Goal: Transaction & Acquisition: Subscribe to service/newsletter

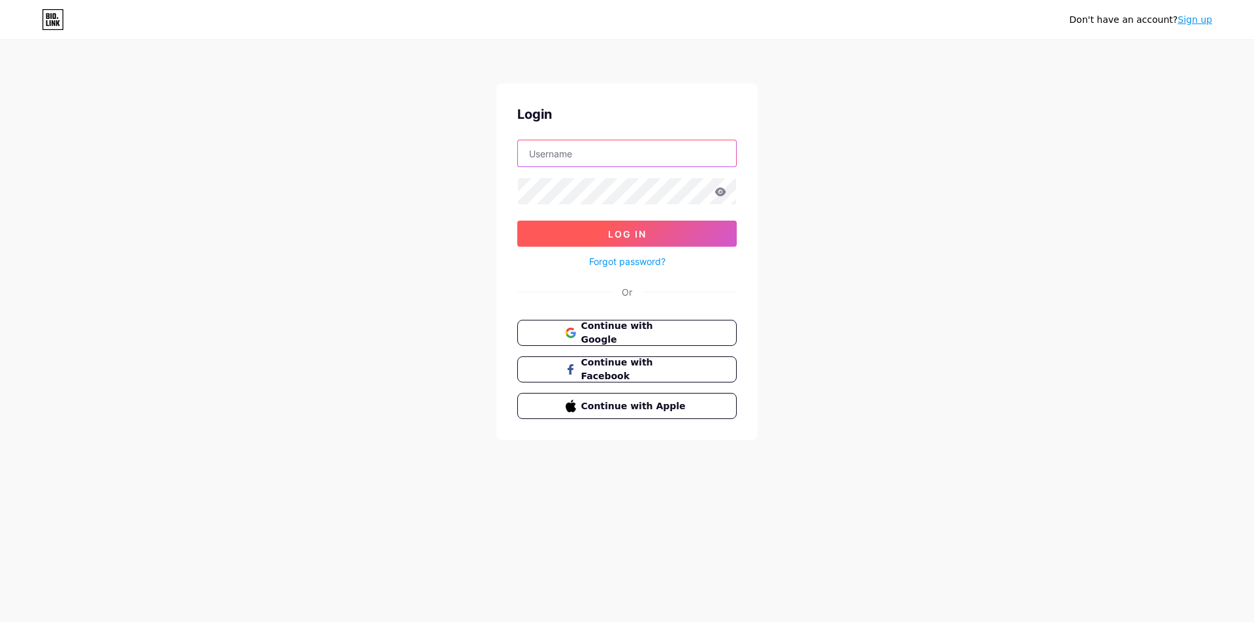
type input "[EMAIL_ADDRESS][DOMAIN_NAME]"
click at [613, 229] on span "Log In" at bounding box center [627, 234] width 39 height 11
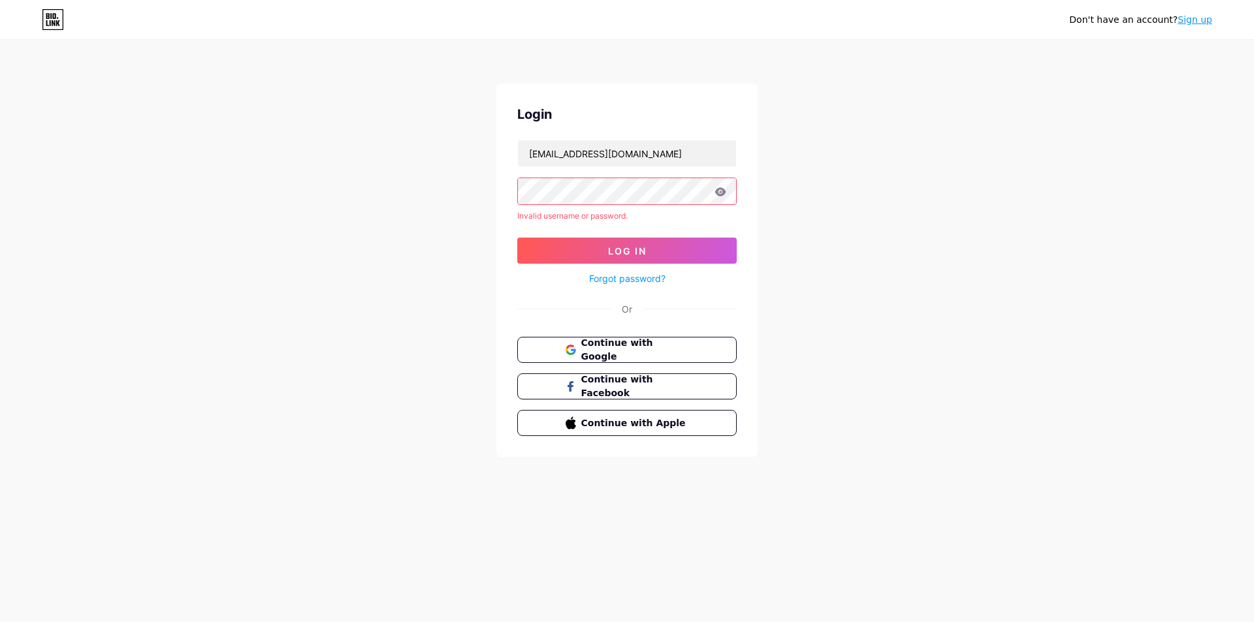
click at [722, 194] on icon at bounding box center [720, 191] width 11 height 8
click at [720, 193] on icon at bounding box center [720, 191] width 12 height 9
click at [627, 274] on link "Forgot password?" at bounding box center [627, 279] width 76 height 14
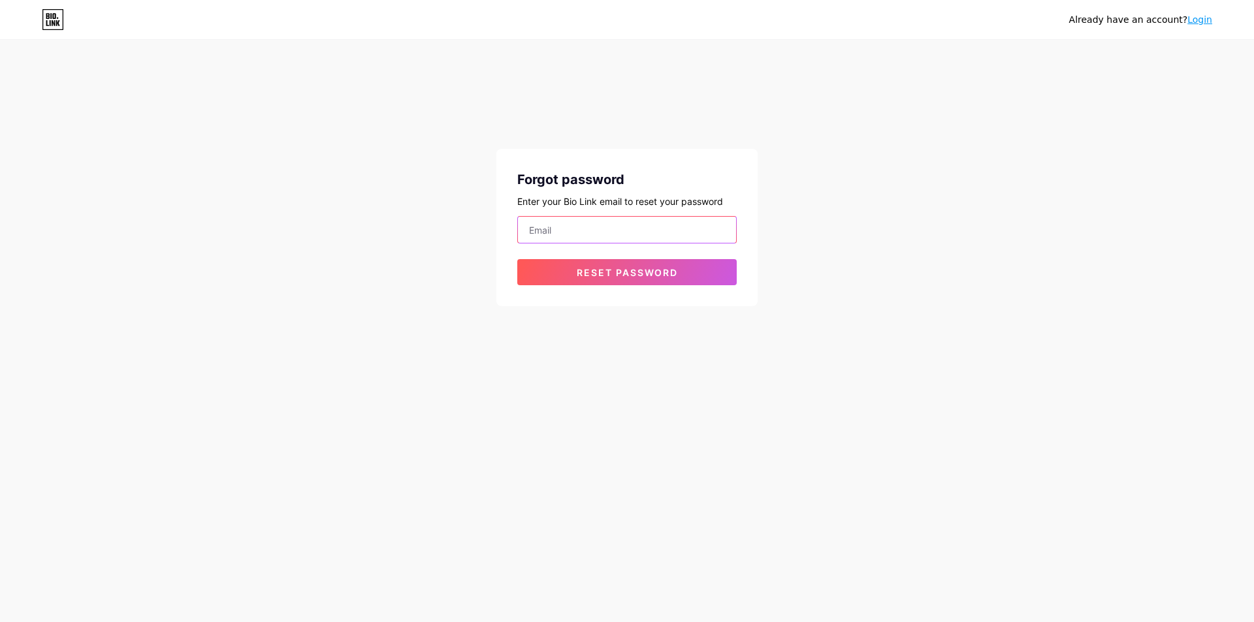
click at [624, 234] on input "email" at bounding box center [627, 230] width 218 height 26
type input "[EMAIL_ADDRESS][DOMAIN_NAME]"
click at [616, 267] on span "Reset password" at bounding box center [626, 272] width 101 height 11
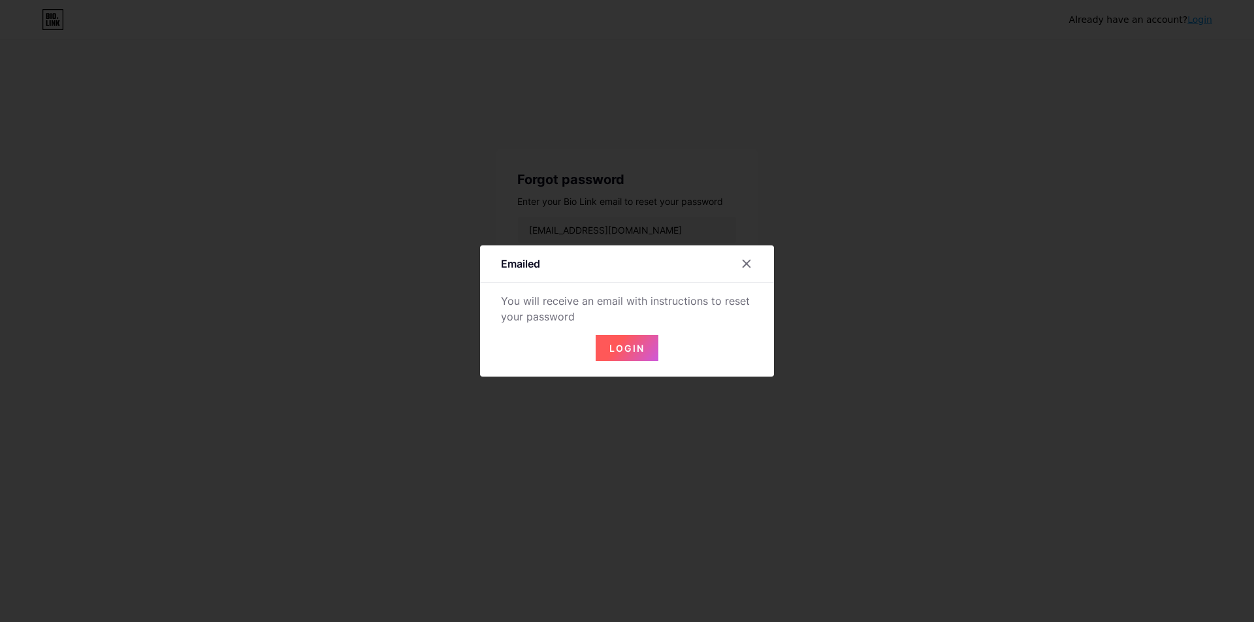
click at [627, 355] on button "Login" at bounding box center [626, 348] width 63 height 26
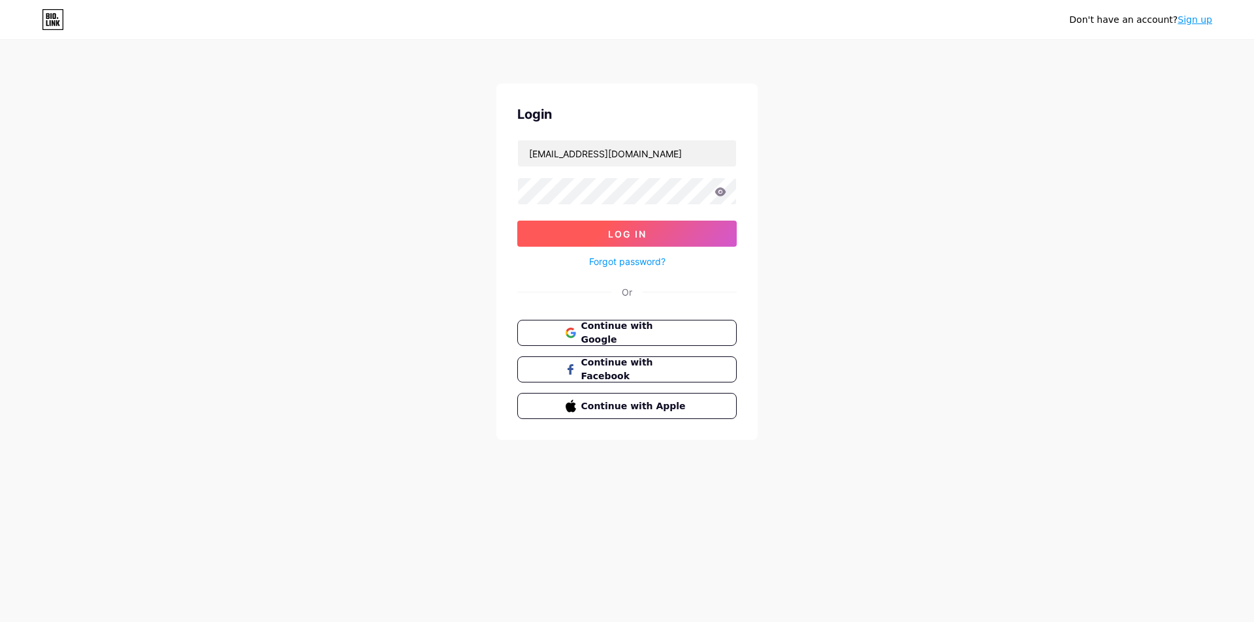
click at [620, 237] on span "Log In" at bounding box center [627, 234] width 39 height 11
click at [517, 221] on button "Log In" at bounding box center [626, 234] width 219 height 26
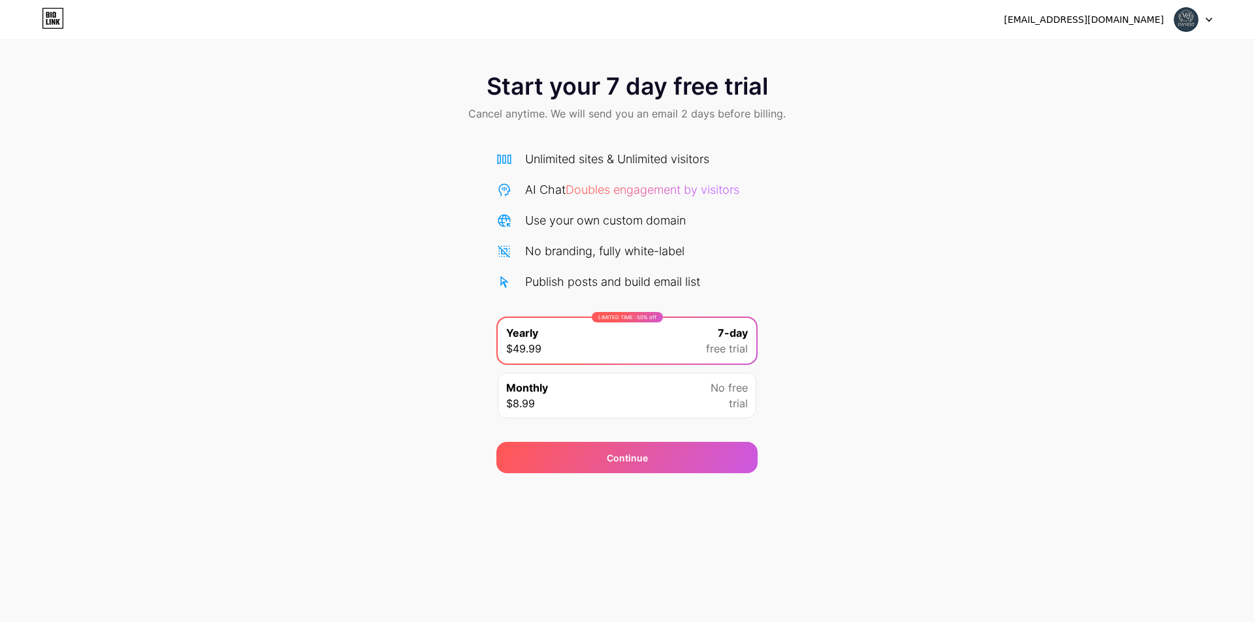
click at [53, 16] on icon at bounding box center [53, 15] width 3 height 6
click at [1186, 18] on img at bounding box center [1185, 19] width 25 height 25
click at [682, 462] on div "Continue" at bounding box center [626, 457] width 261 height 31
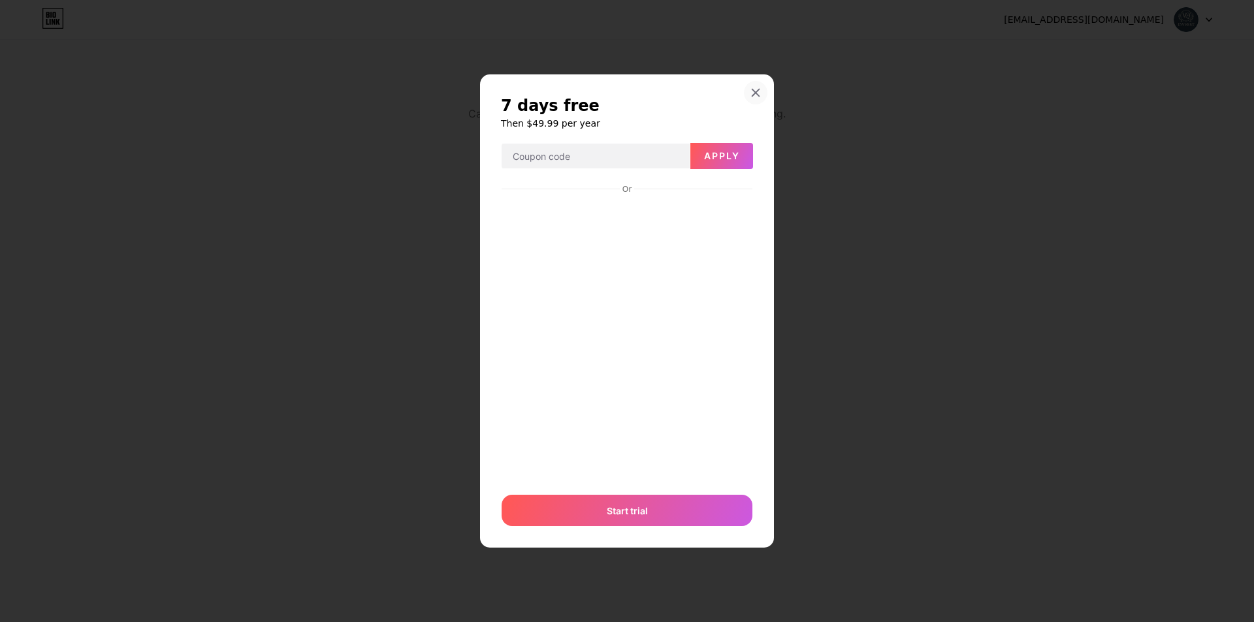
click at [755, 90] on icon at bounding box center [755, 92] width 10 height 10
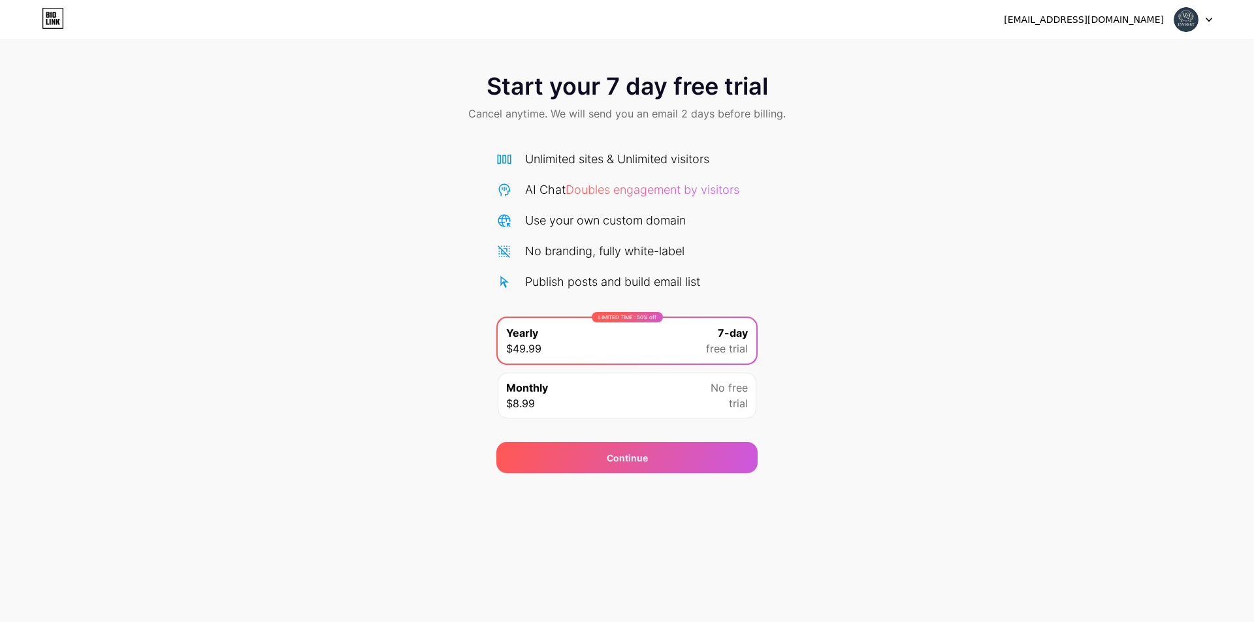
click at [1190, 37] on div "[EMAIL_ADDRESS][DOMAIN_NAME] Logout" at bounding box center [627, 19] width 1254 height 39
click at [1188, 27] on img at bounding box center [1185, 19] width 25 height 25
click at [1103, 48] on li "Logout" at bounding box center [1130, 53] width 162 height 35
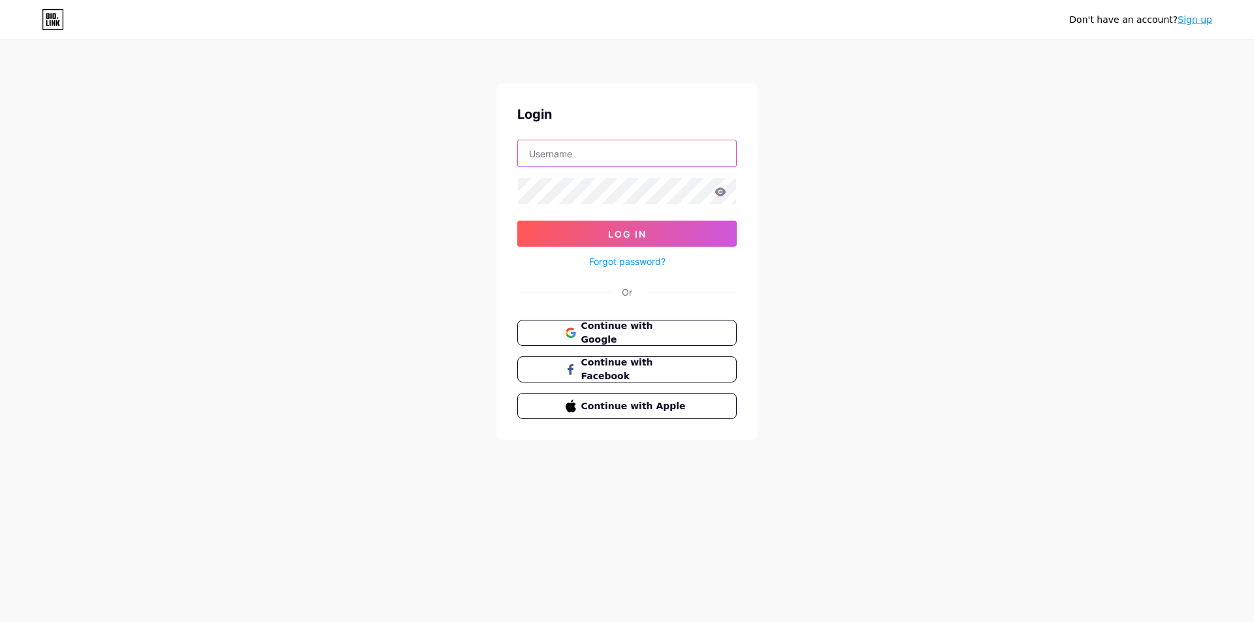
type input "[EMAIL_ADDRESS][DOMAIN_NAME]"
click at [627, 229] on span "Log In" at bounding box center [627, 234] width 39 height 11
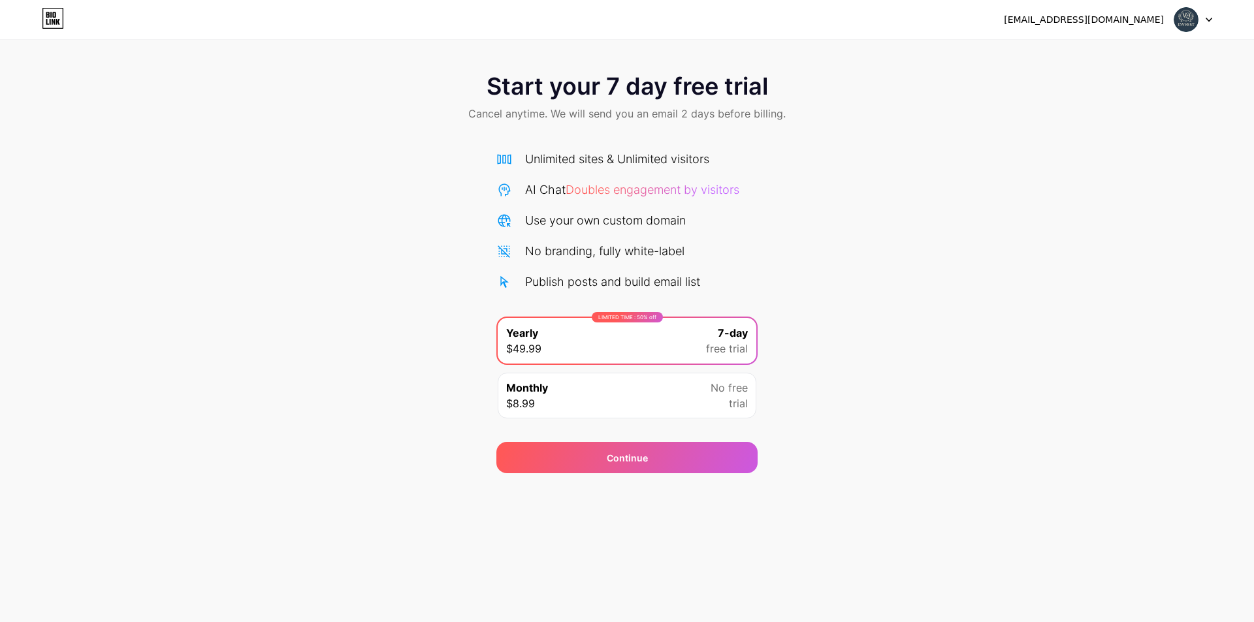
click at [567, 406] on div "Monthly $8.99 No free trial" at bounding box center [626, 396] width 259 height 46
click at [577, 156] on div "Unlimited sites & Unlimited visitors" at bounding box center [617, 159] width 184 height 18
click at [524, 114] on span "Cancel anytime. We will send you an email 2 days before billing." at bounding box center [626, 114] width 317 height 16
drag, startPoint x: 543, startPoint y: 193, endPoint x: 573, endPoint y: 258, distance: 71.0
click at [544, 195] on div "AI Chat Doubles engagement by visitors" at bounding box center [632, 190] width 214 height 18
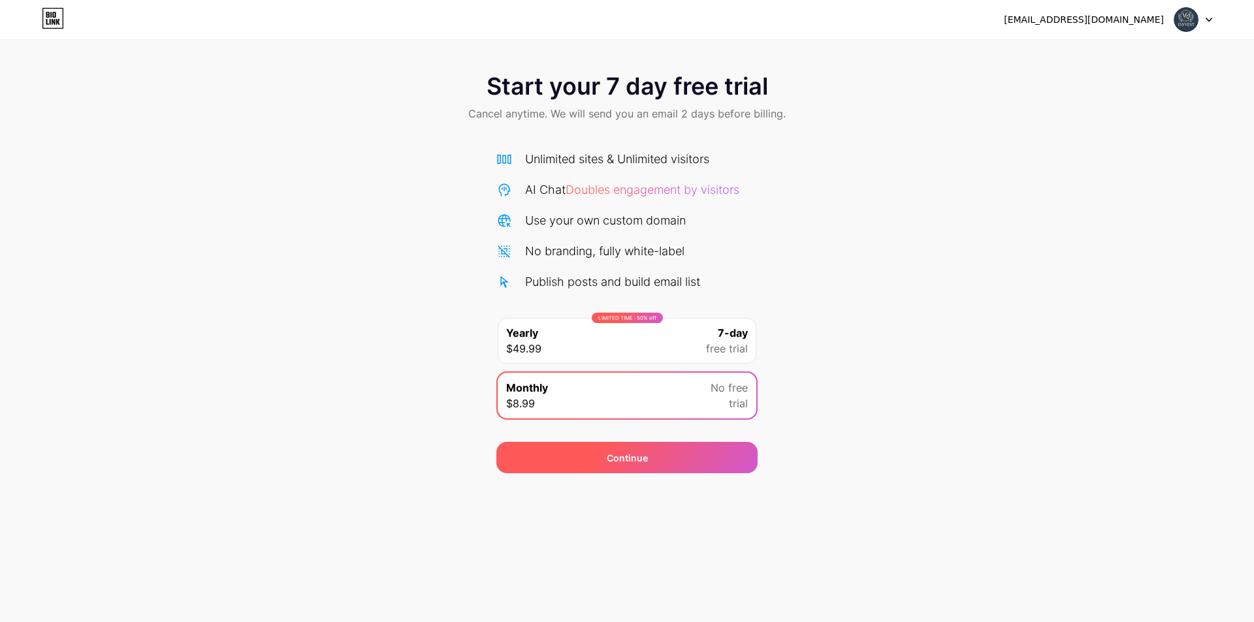
click at [633, 451] on span "Continue" at bounding box center [627, 458] width 41 height 14
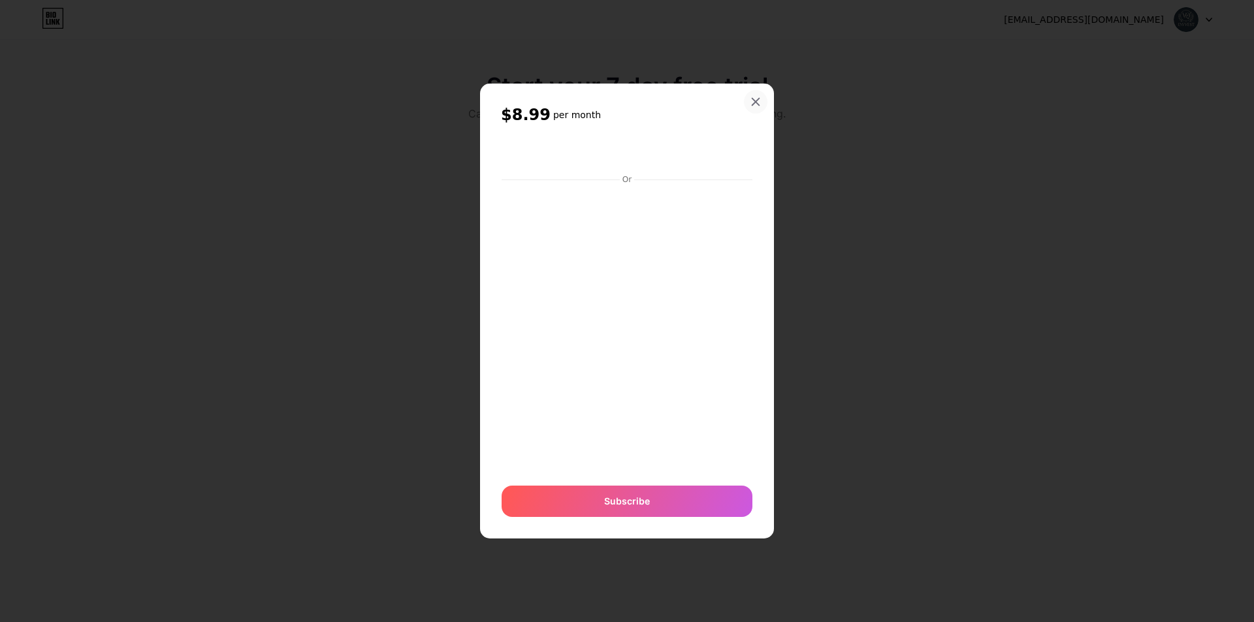
click at [758, 99] on icon at bounding box center [755, 102] width 7 height 7
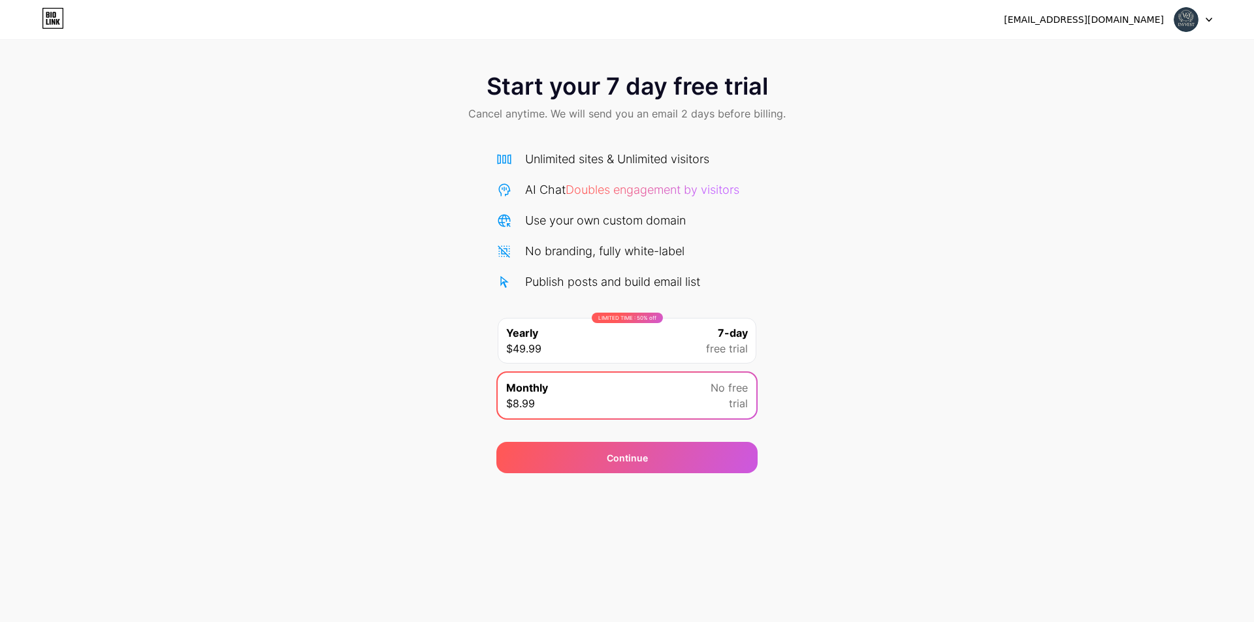
click at [49, 18] on icon at bounding box center [53, 18] width 22 height 21
click at [1207, 16] on div at bounding box center [1193, 20] width 38 height 24
click at [1118, 18] on div "[EMAIL_ADDRESS][DOMAIN_NAME]" at bounding box center [1083, 20] width 160 height 14
